Goal: Navigation & Orientation: Understand site structure

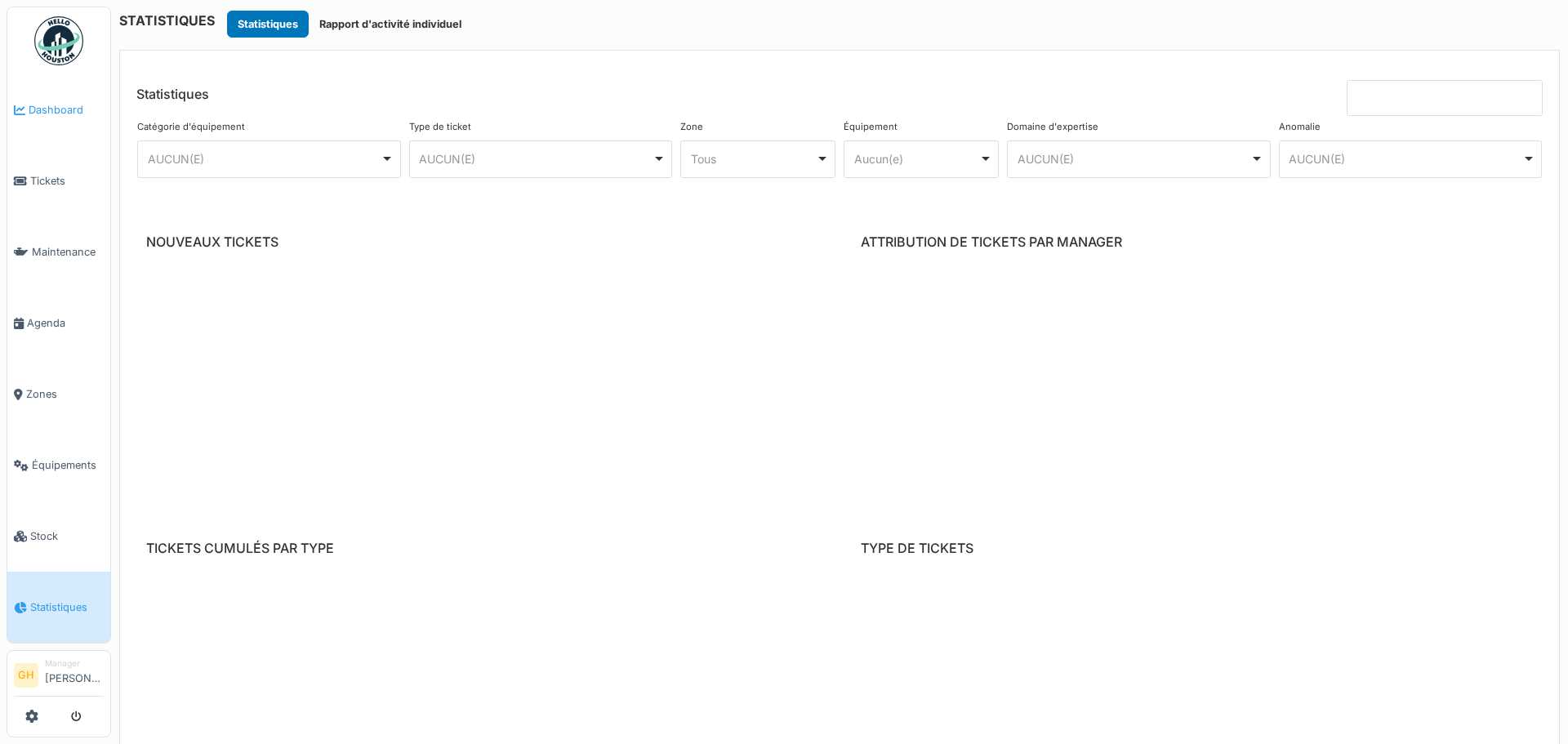
click at [57, 104] on span "Dashboard" at bounding box center [65, 110] width 75 height 16
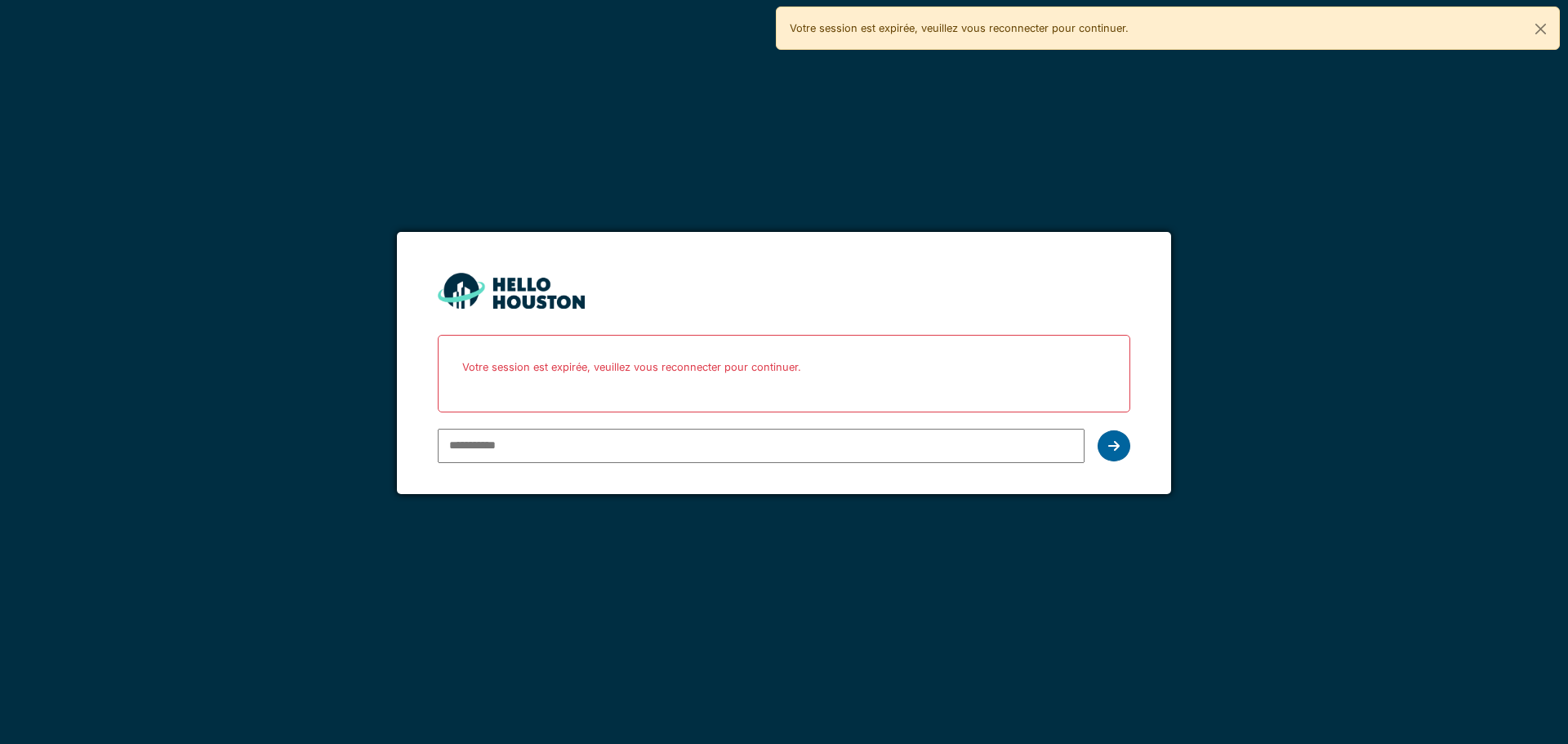
type input "**********"
click at [1109, 447] on icon at bounding box center [1114, 445] width 12 height 13
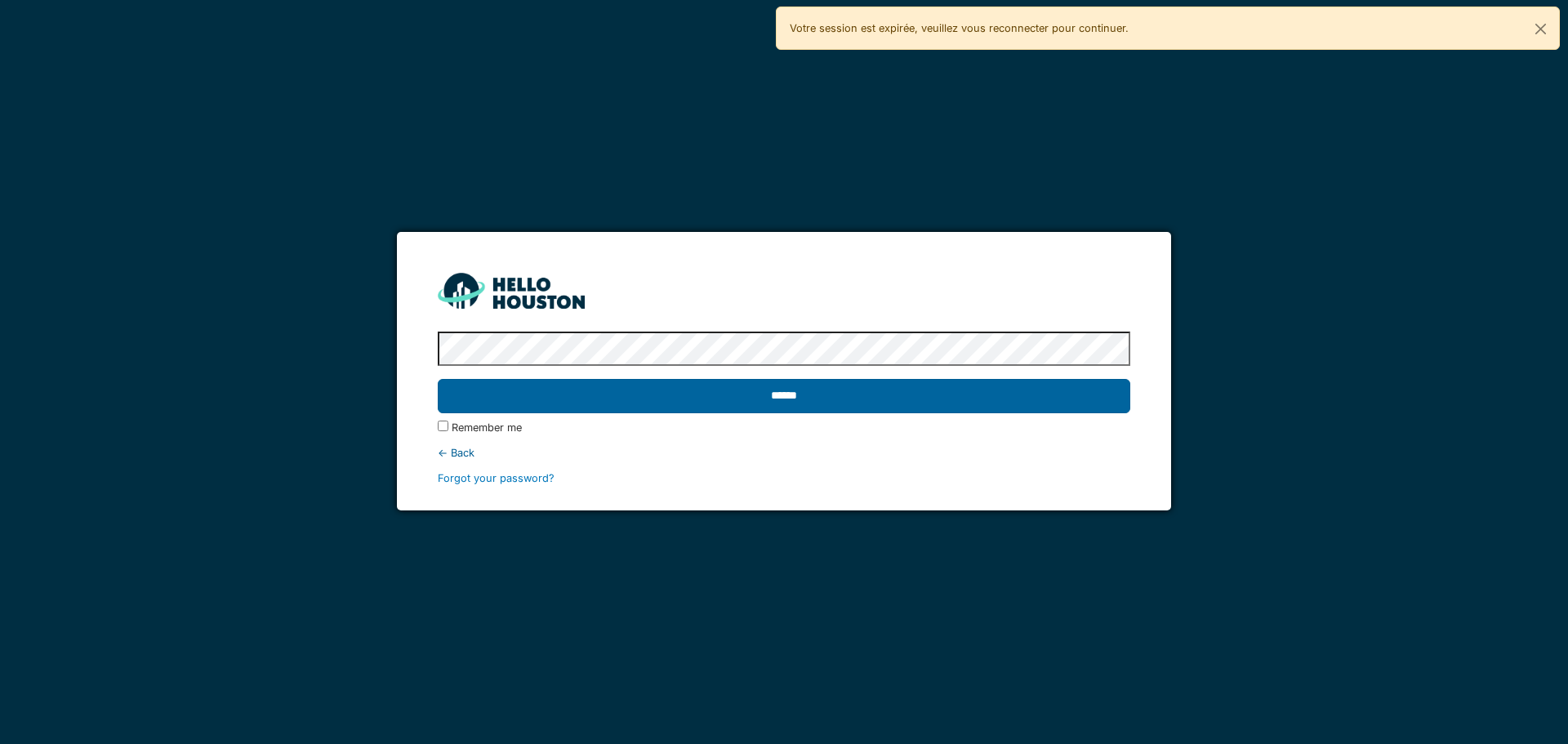
click at [1042, 401] on input "******" at bounding box center [784, 396] width 692 height 34
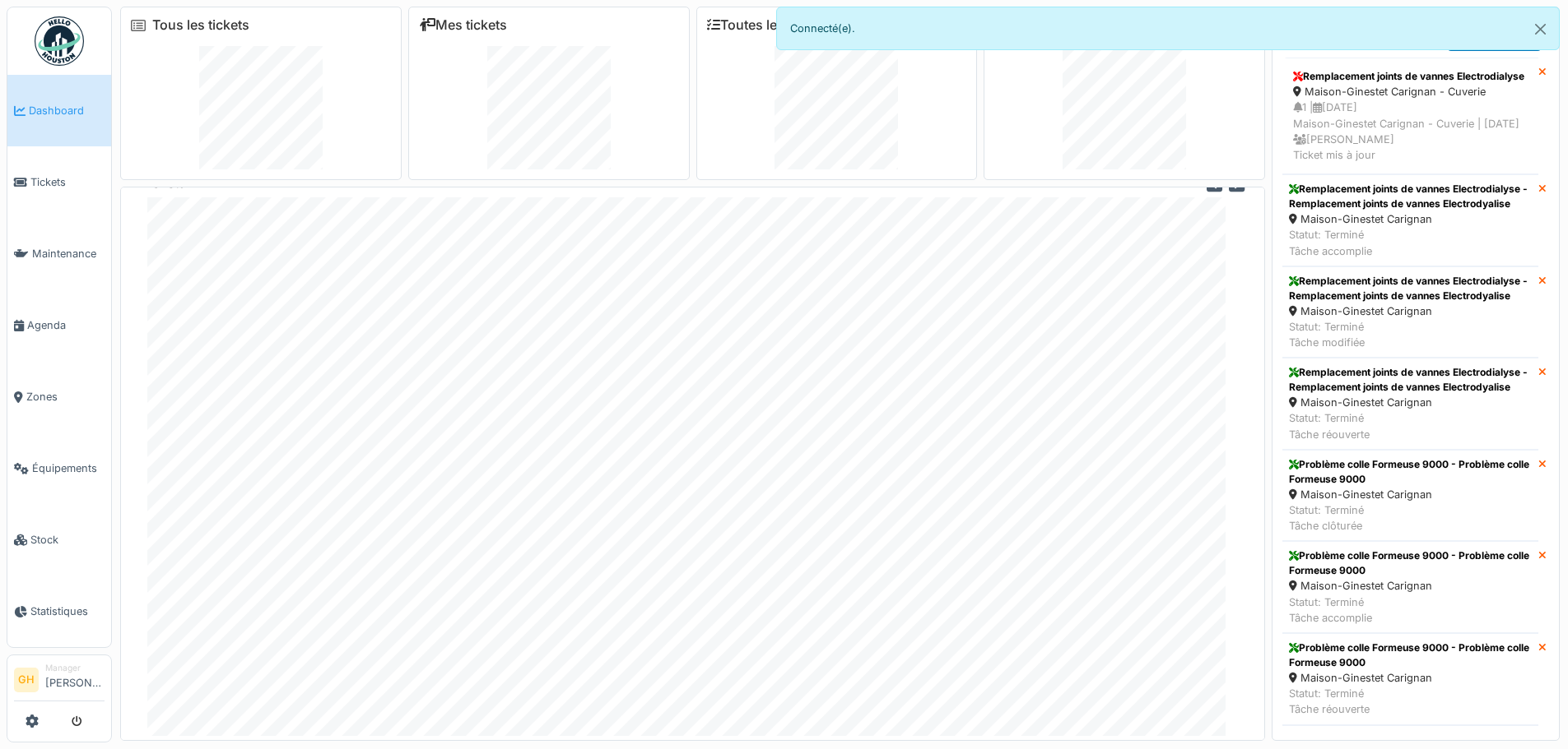
scroll to position [26, 0]
click at [1542, 32] on button "Close" at bounding box center [1540, 29] width 37 height 44
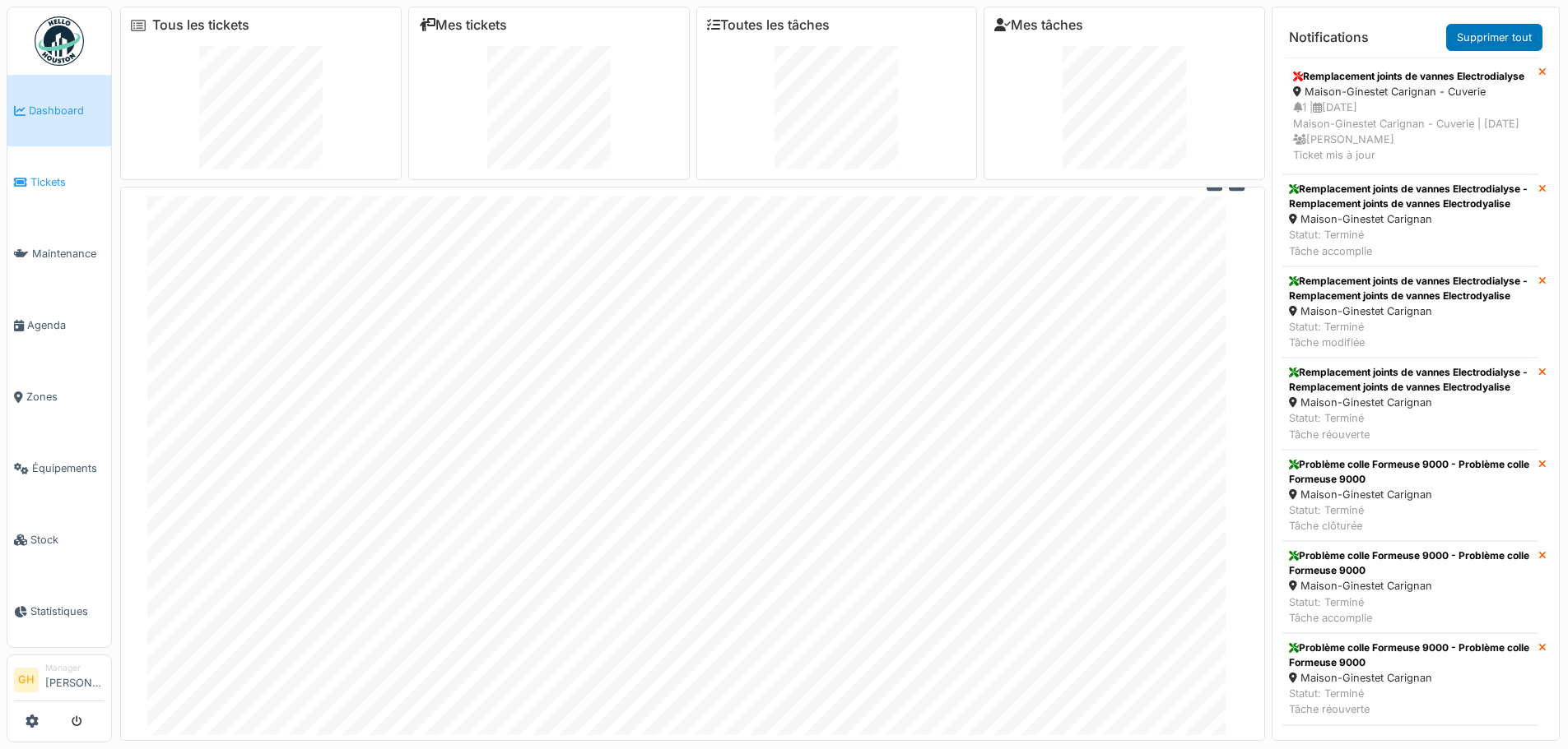
click at [70, 166] on link "Tickets" at bounding box center [60, 182] width 104 height 71
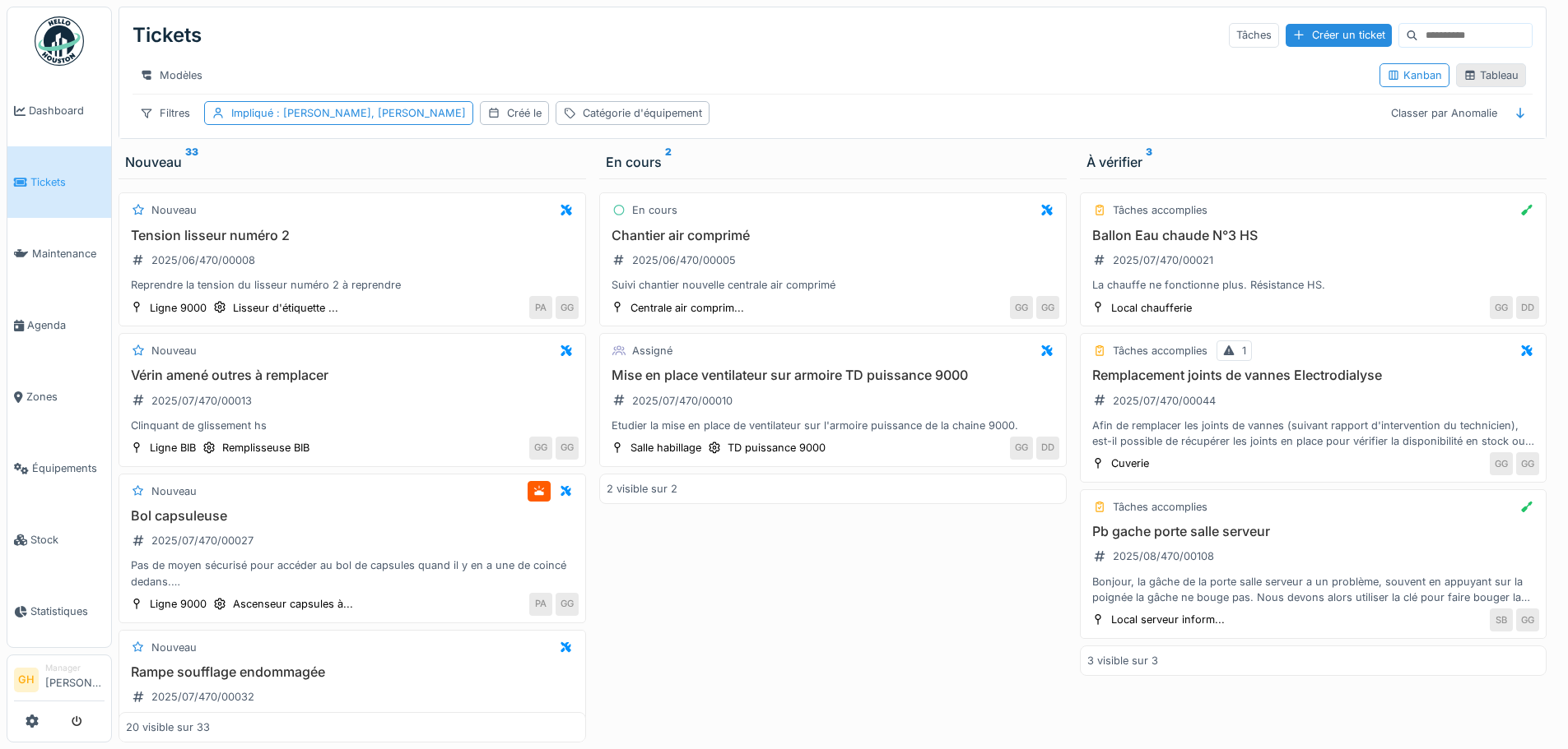
click at [1473, 83] on div "Tableau" at bounding box center [1491, 75] width 55 height 16
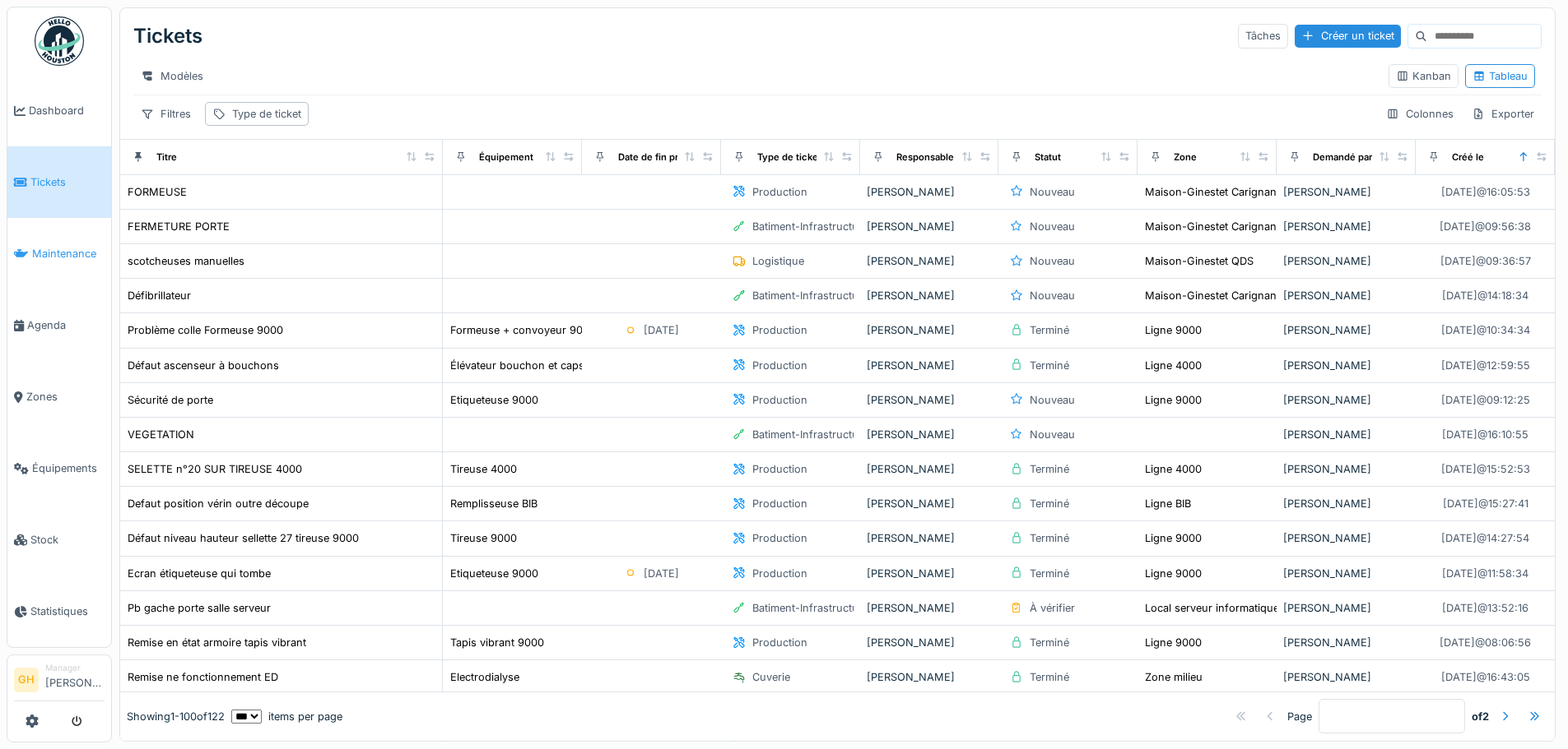
click at [57, 262] on link "Maintenance" at bounding box center [60, 254] width 104 height 71
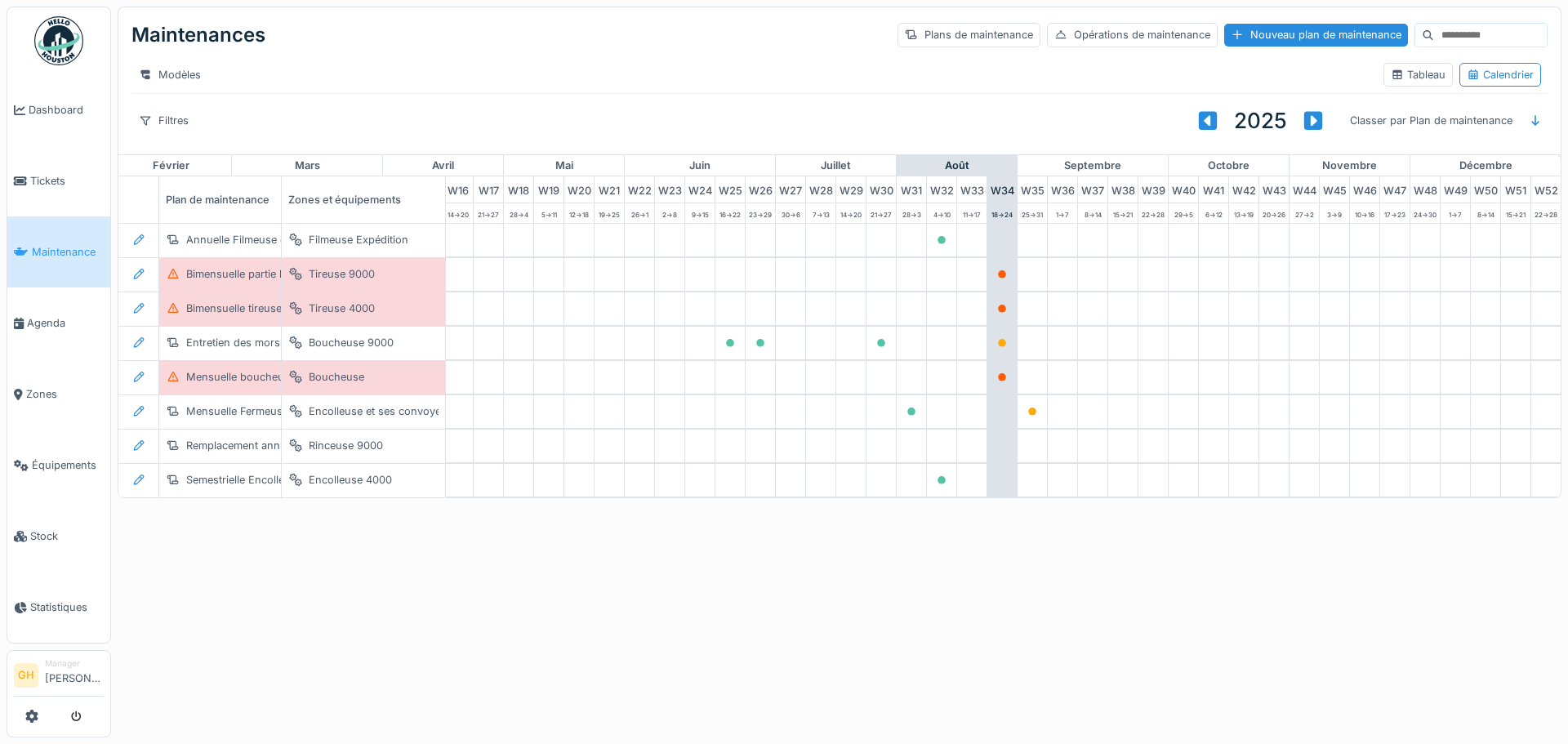
scroll to position [0, 535]
click at [53, 327] on link "Agenda" at bounding box center [59, 323] width 103 height 71
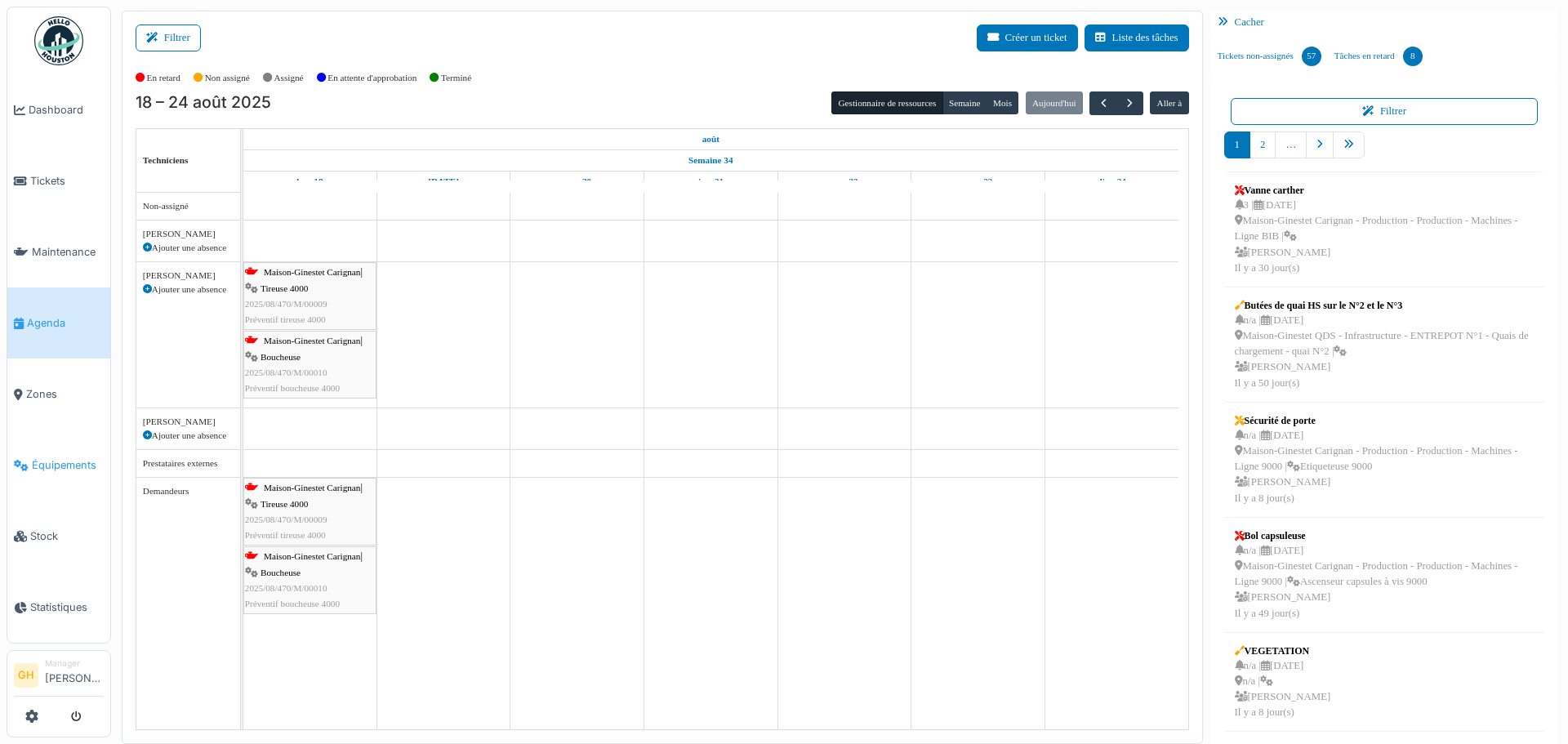
click at [73, 464] on link "Équipements" at bounding box center [59, 465] width 103 height 71
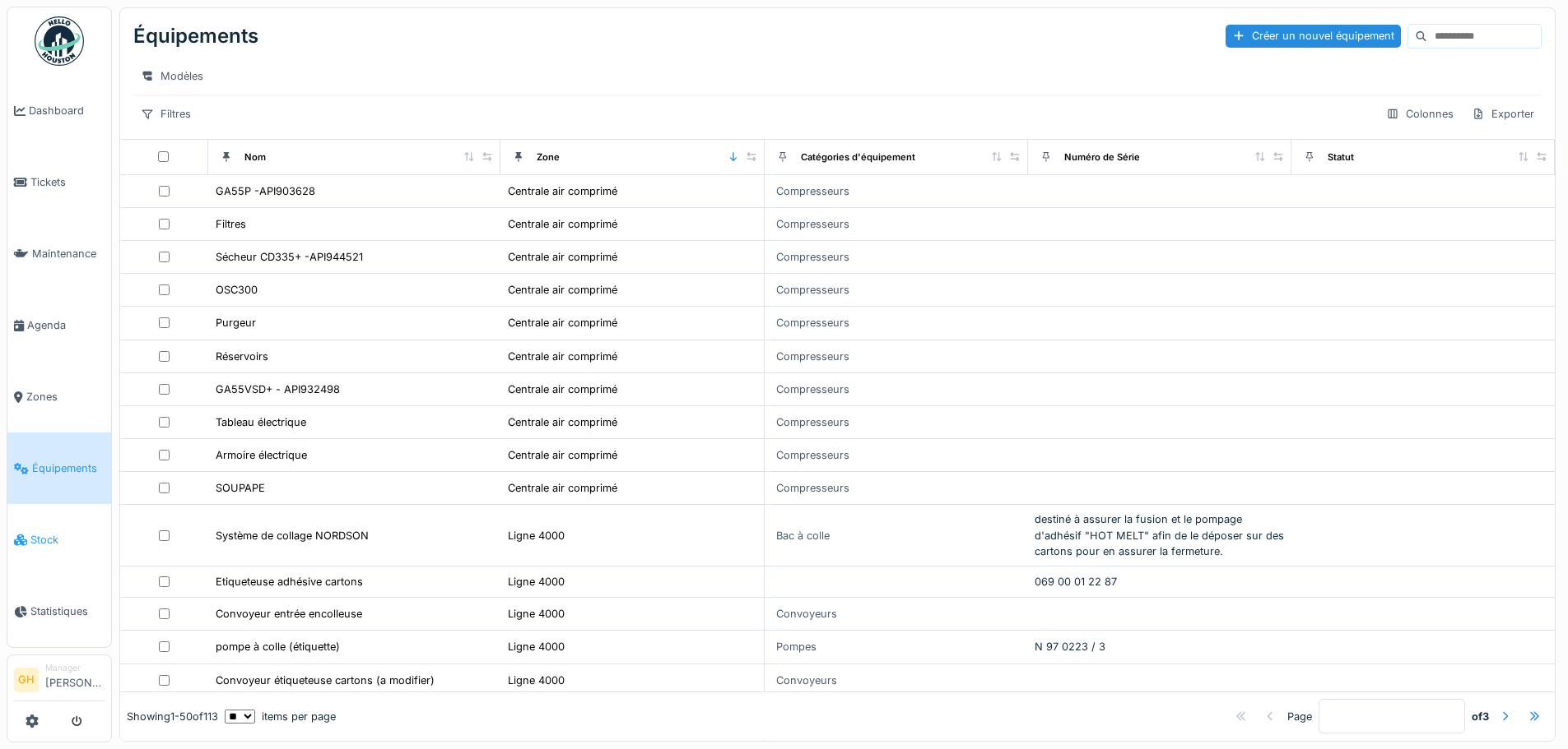
click at [54, 539] on link "Stock" at bounding box center [60, 539] width 104 height 71
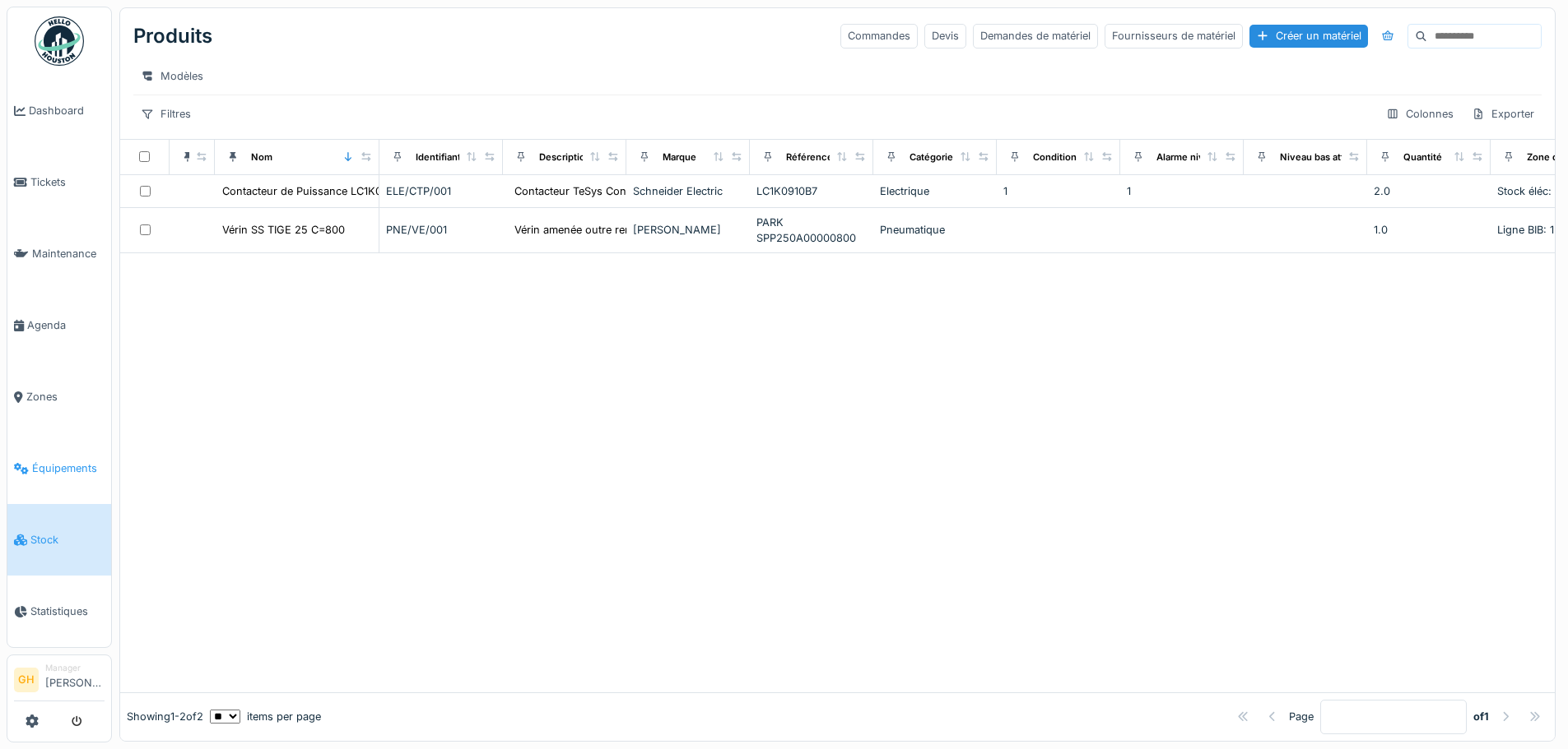
click at [59, 460] on span "Équipements" at bounding box center [69, 468] width 72 height 16
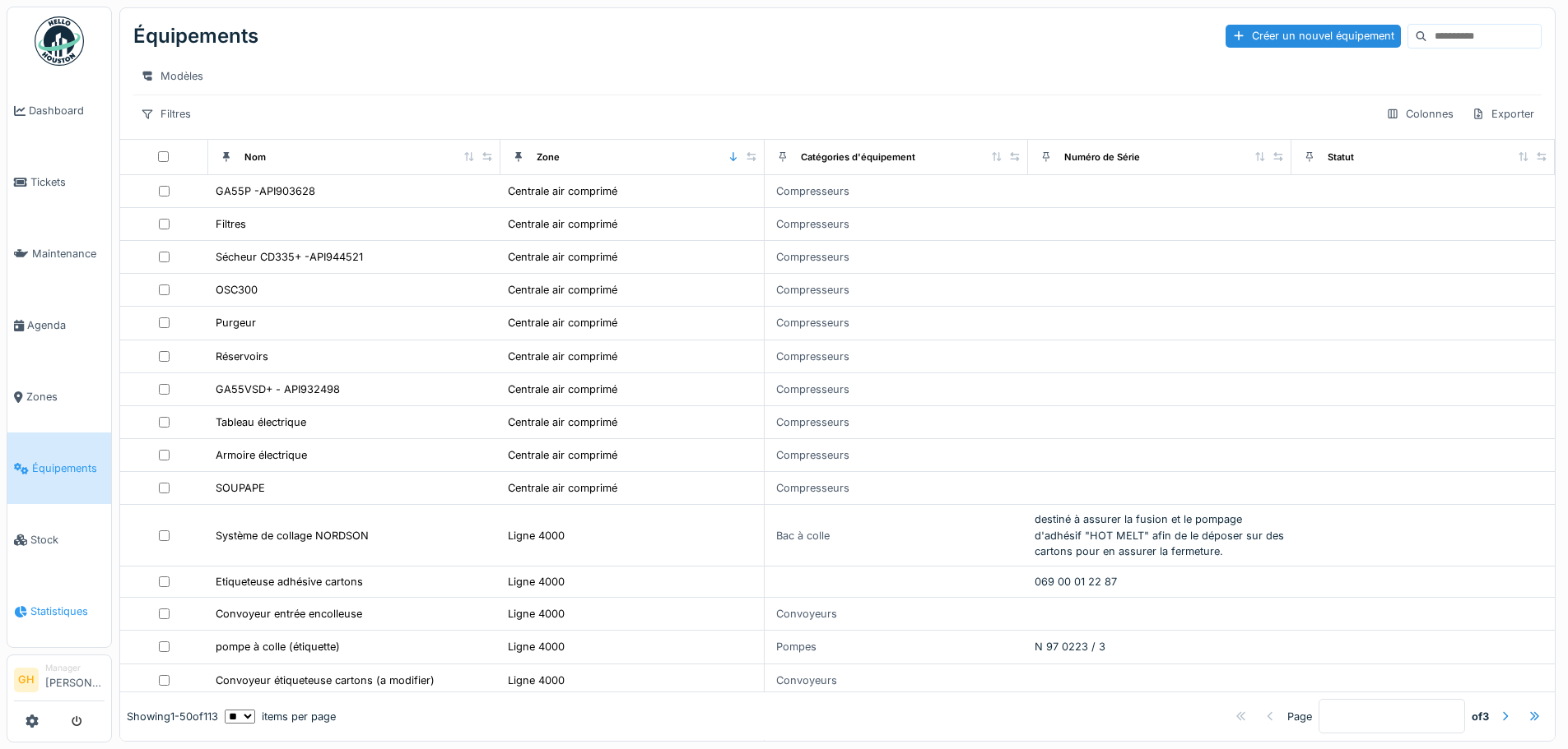
click at [60, 604] on span "Statistiques" at bounding box center [68, 612] width 74 height 16
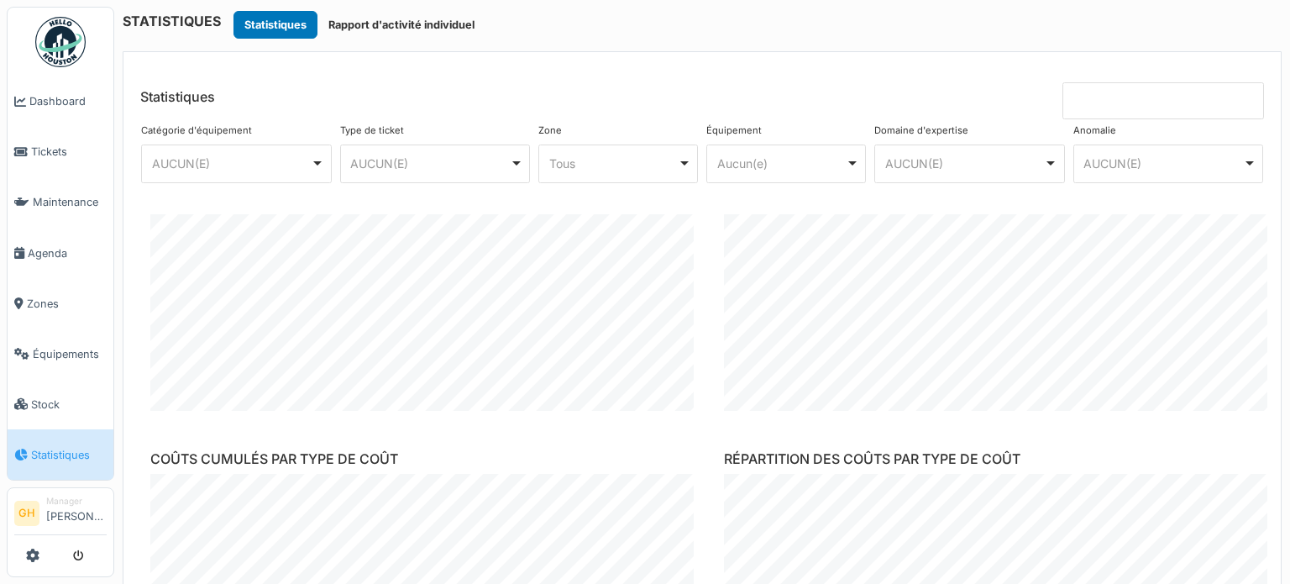
scroll to position [1012, 0]
